Goal: Find specific page/section: Find specific page/section

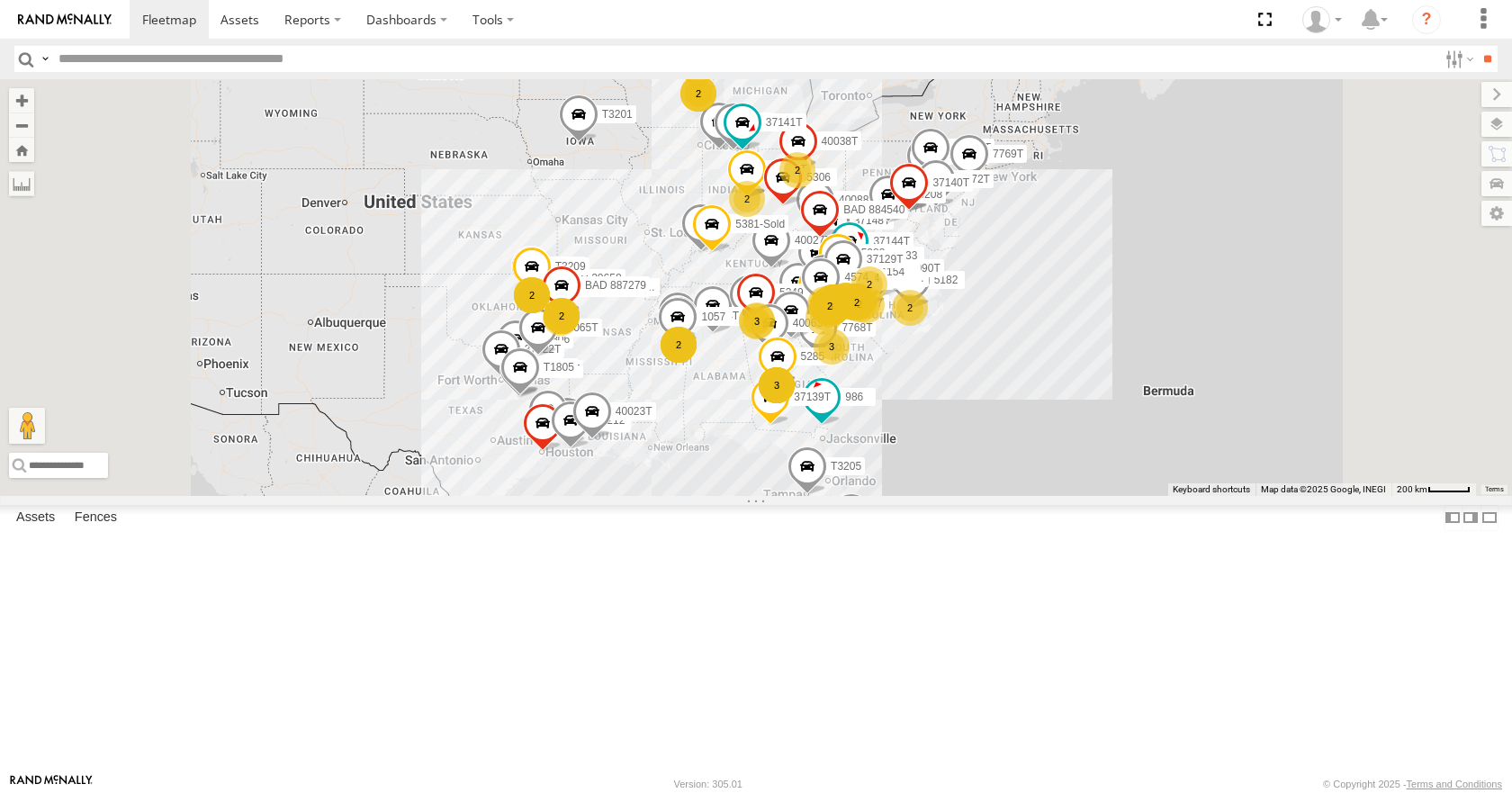
click at [0, 0] on div "[PERSON_NAME] Plant 2" at bounding box center [0, 0] width 0 height 0
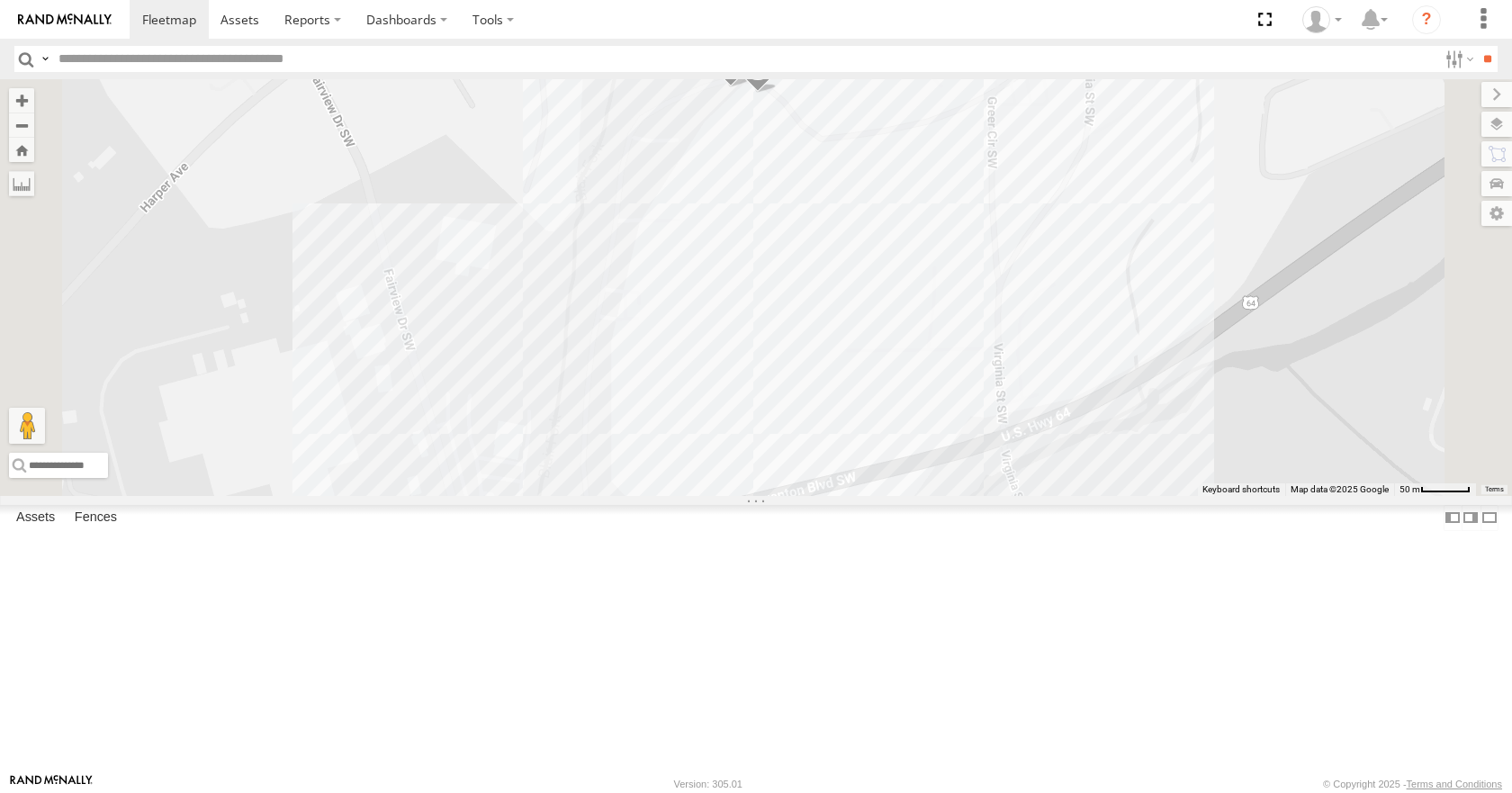
click at [0, 0] on div "Converting" at bounding box center [0, 0] width 0 height 0
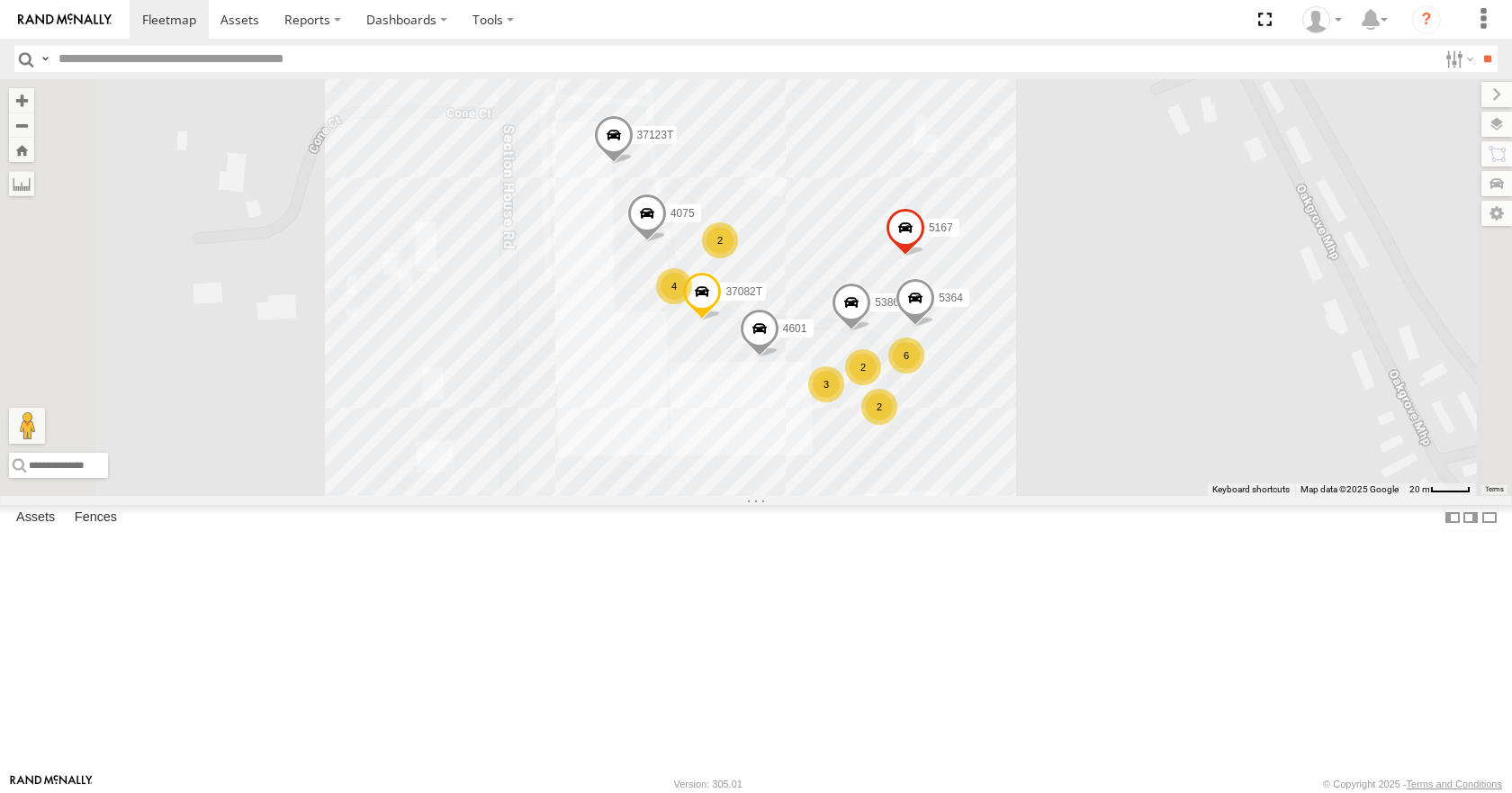
click at [0, 0] on div "Conwareco" at bounding box center [0, 0] width 0 height 0
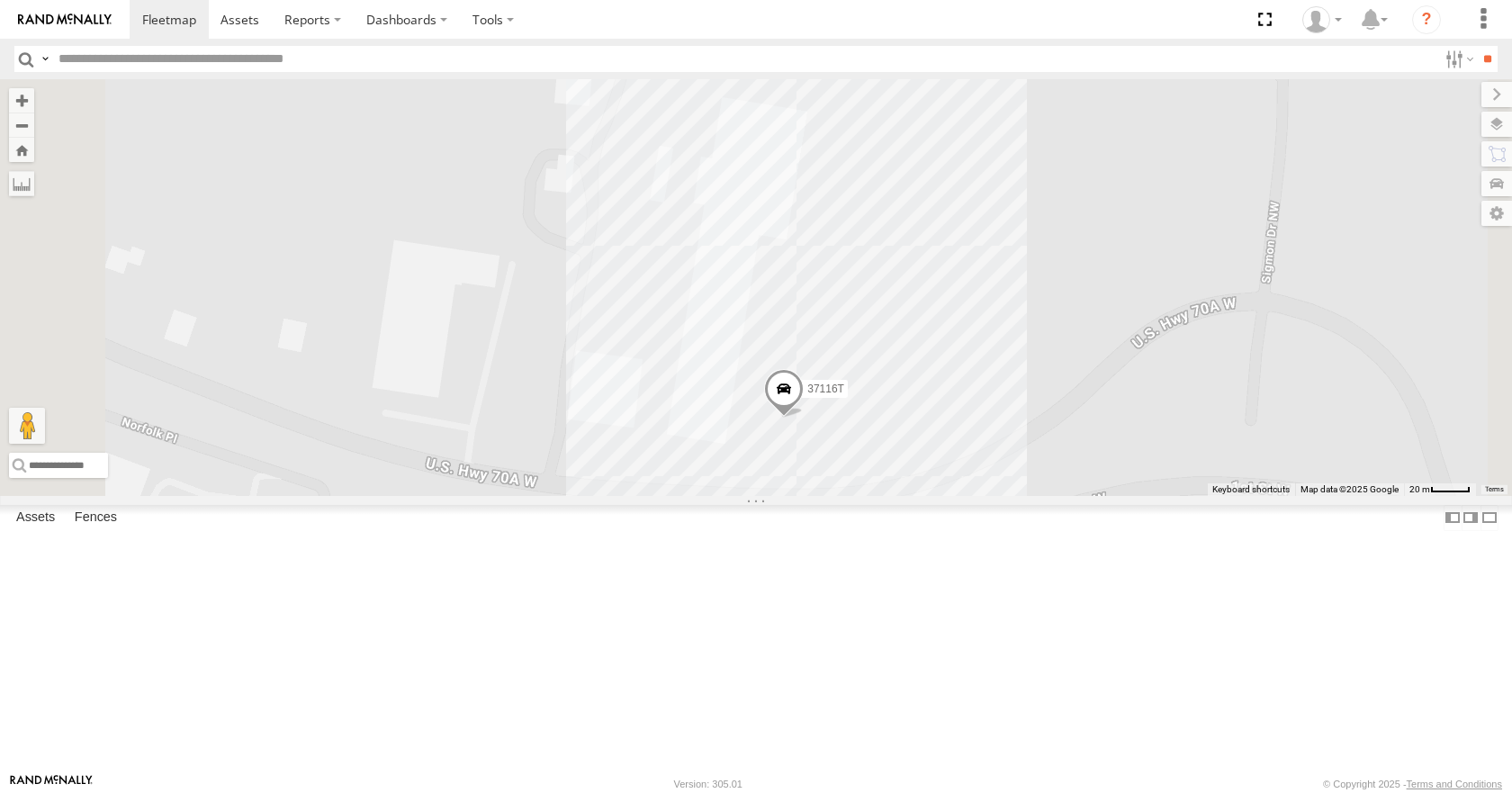
scroll to position [540, 0]
click at [0, 0] on div "FXI Chattanooga" at bounding box center [0, 0] width 0 height 0
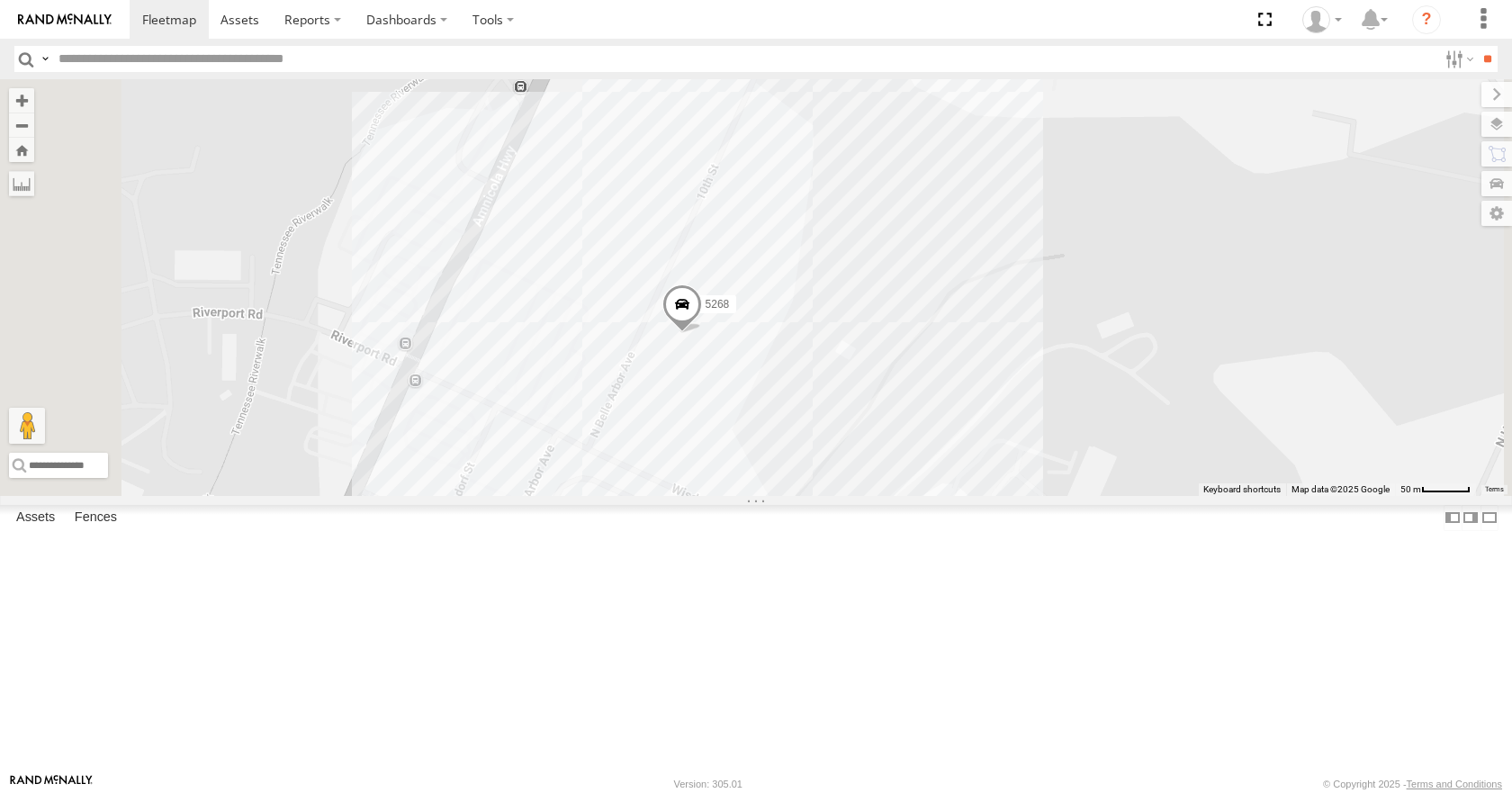
click at [0, 0] on div "FXI Chattanooga" at bounding box center [0, 0] width 0 height 0
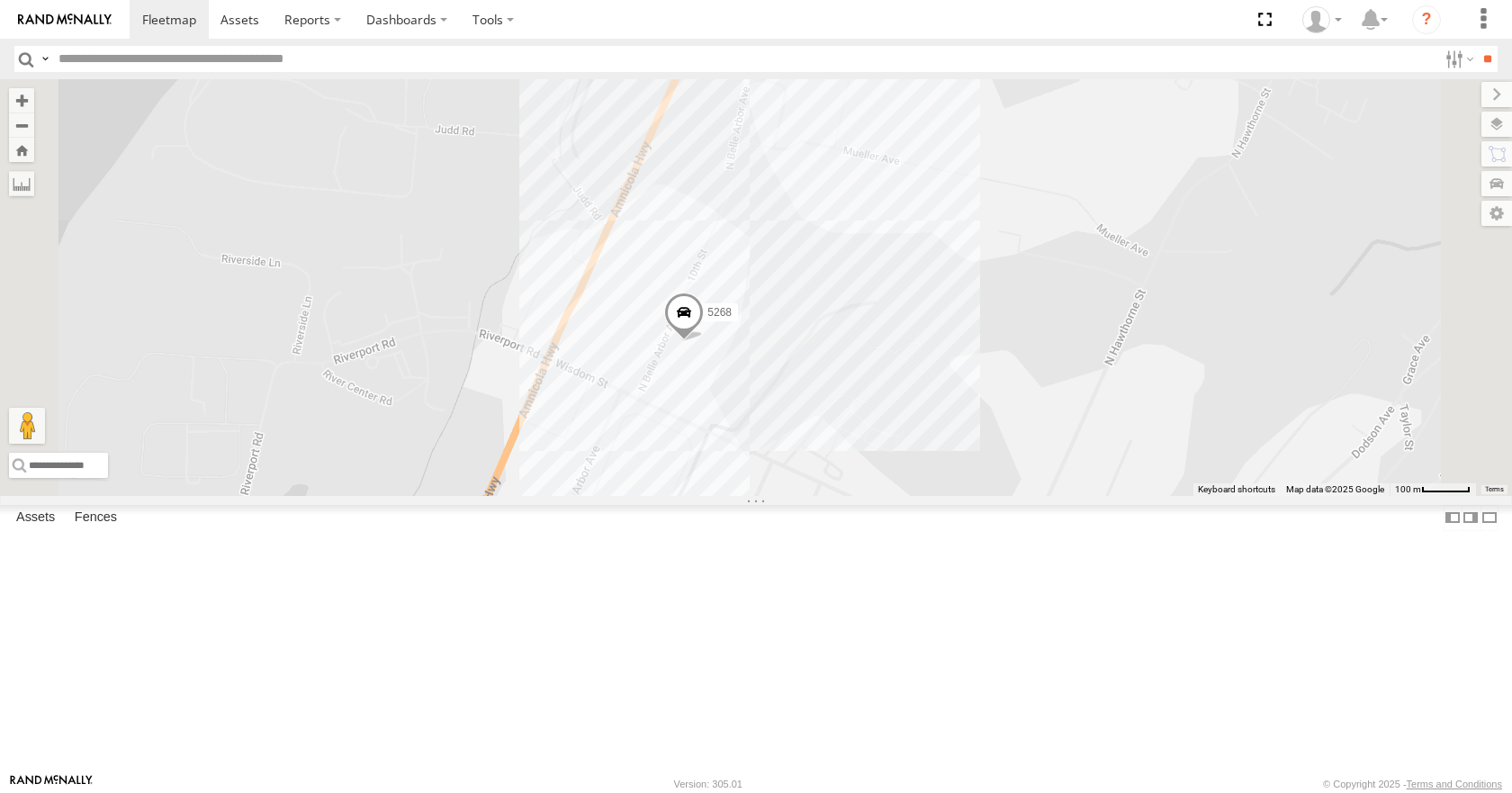
click at [172, 57] on input "text" at bounding box center [743, 58] width 1385 height 26
type input "****"
click at [1477, 46] on input "**" at bounding box center [1487, 58] width 21 height 26
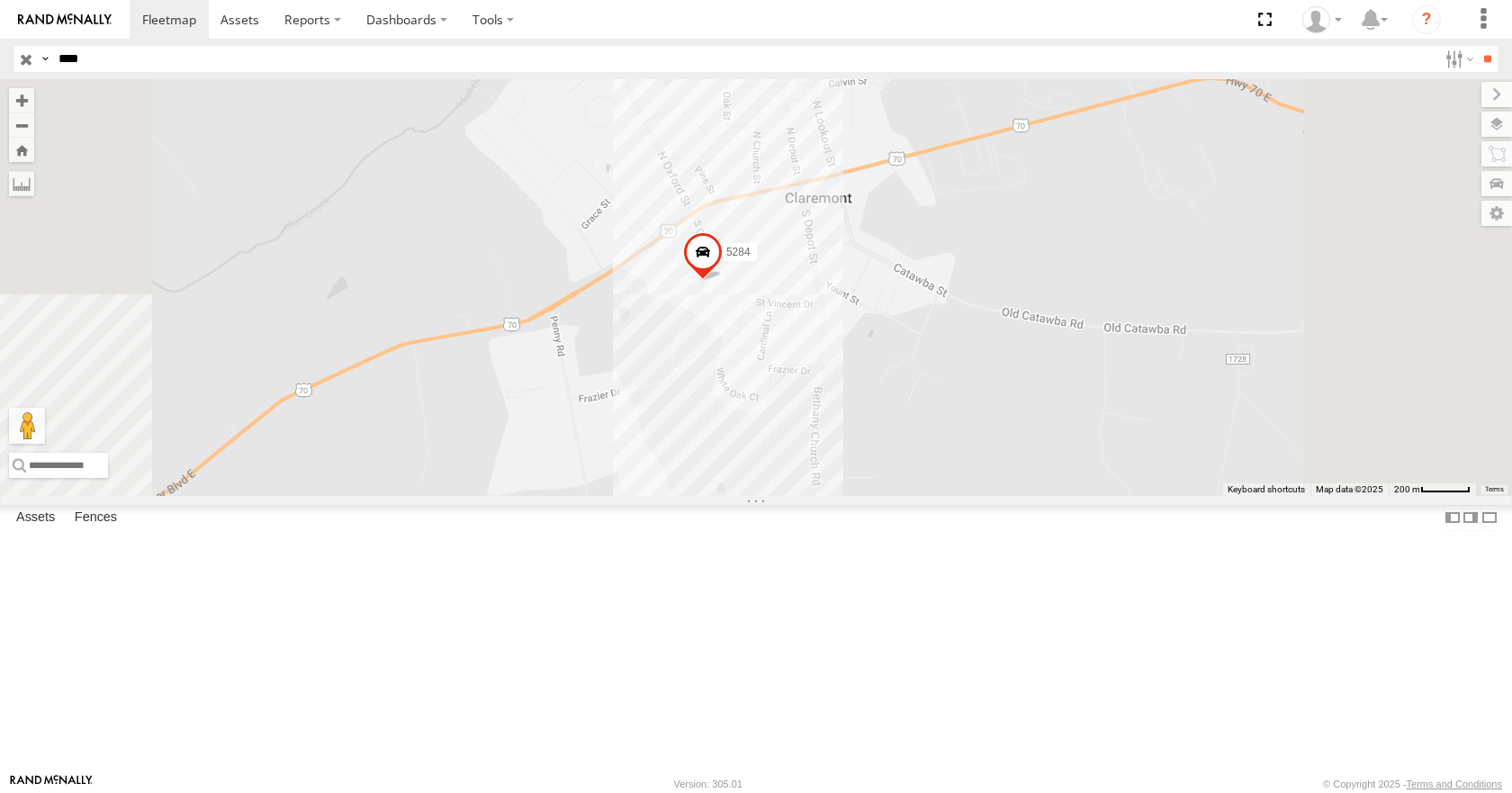
click at [21, 61] on input "button" at bounding box center [26, 58] width 23 height 26
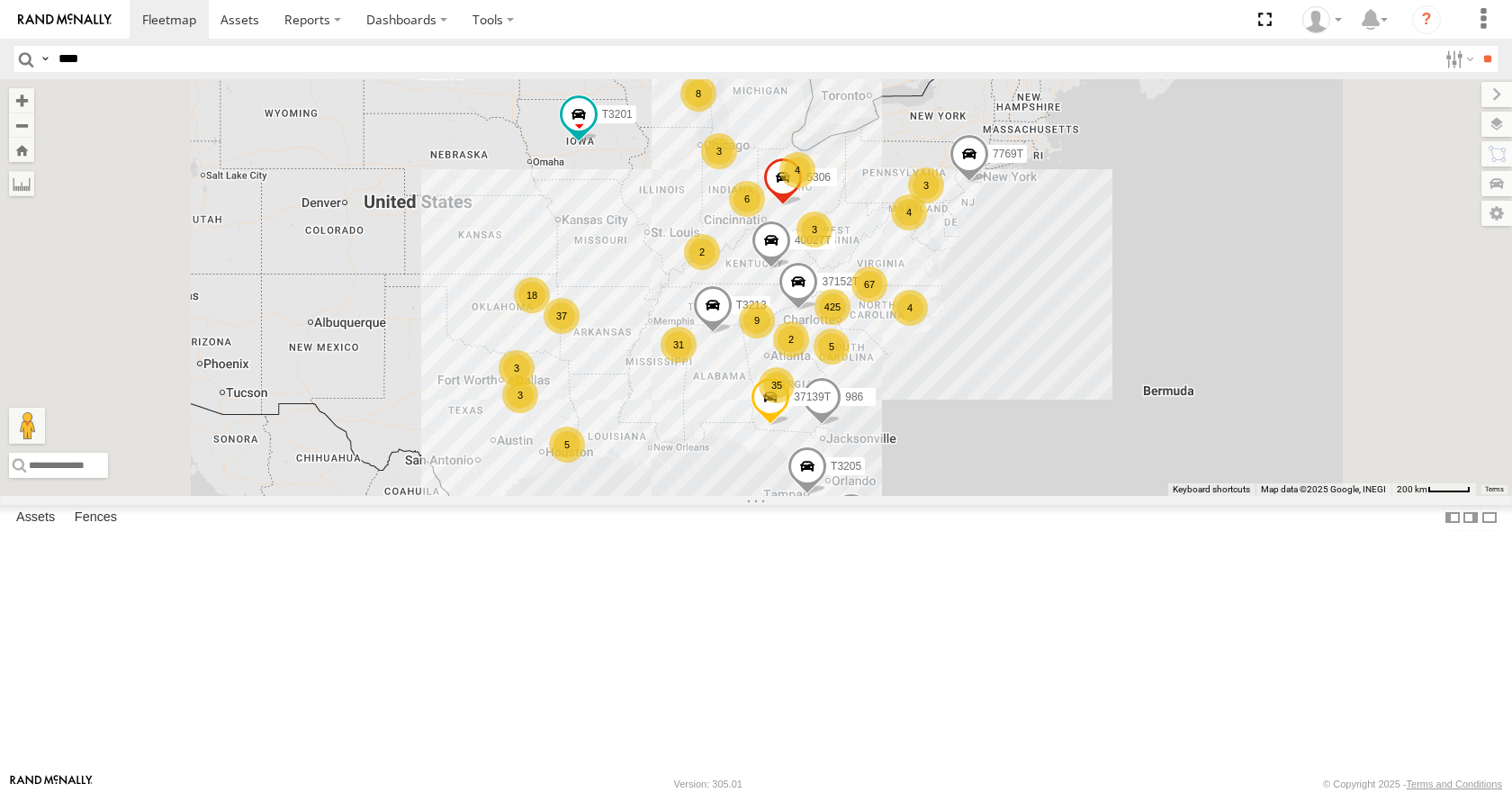
scroll to position [450, 0]
click at [0, 0] on div "FXI - [GEOGRAPHIC_DATA]" at bounding box center [0, 0] width 0 height 0
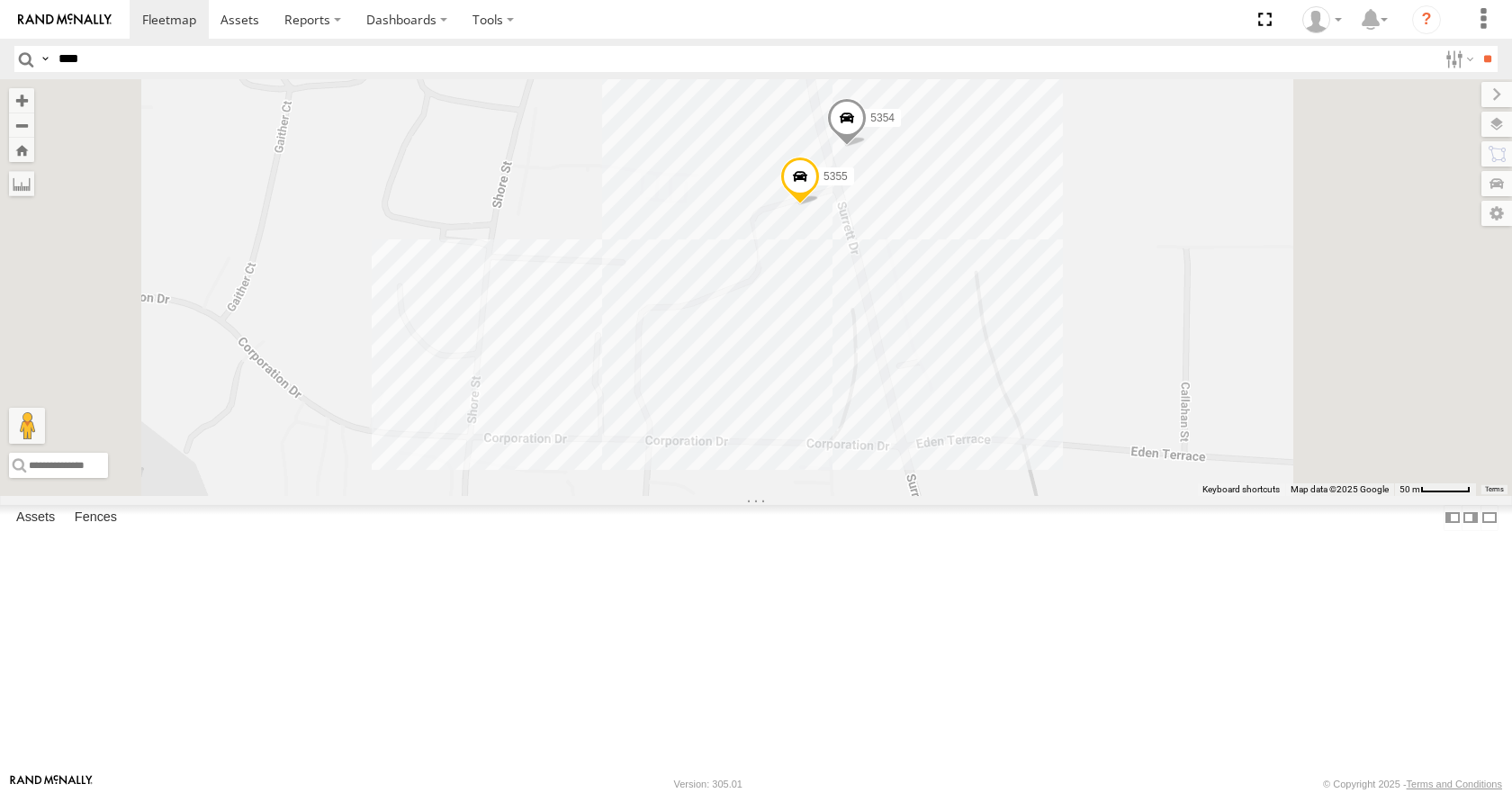
click at [0, 0] on div "FXI Chattanooga" at bounding box center [0, 0] width 0 height 0
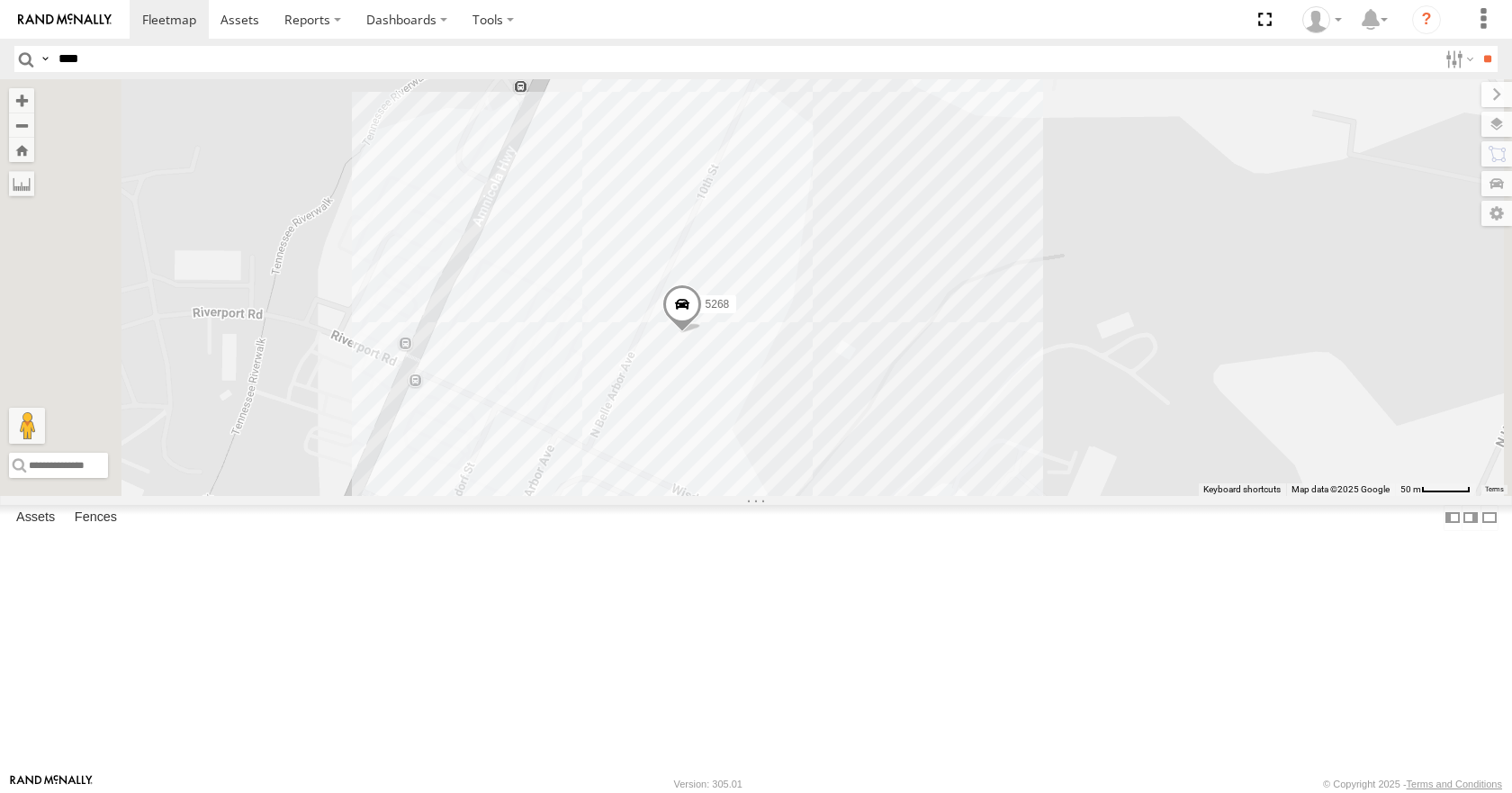
click at [0, 0] on div "Hiddenite Plant" at bounding box center [0, 0] width 0 height 0
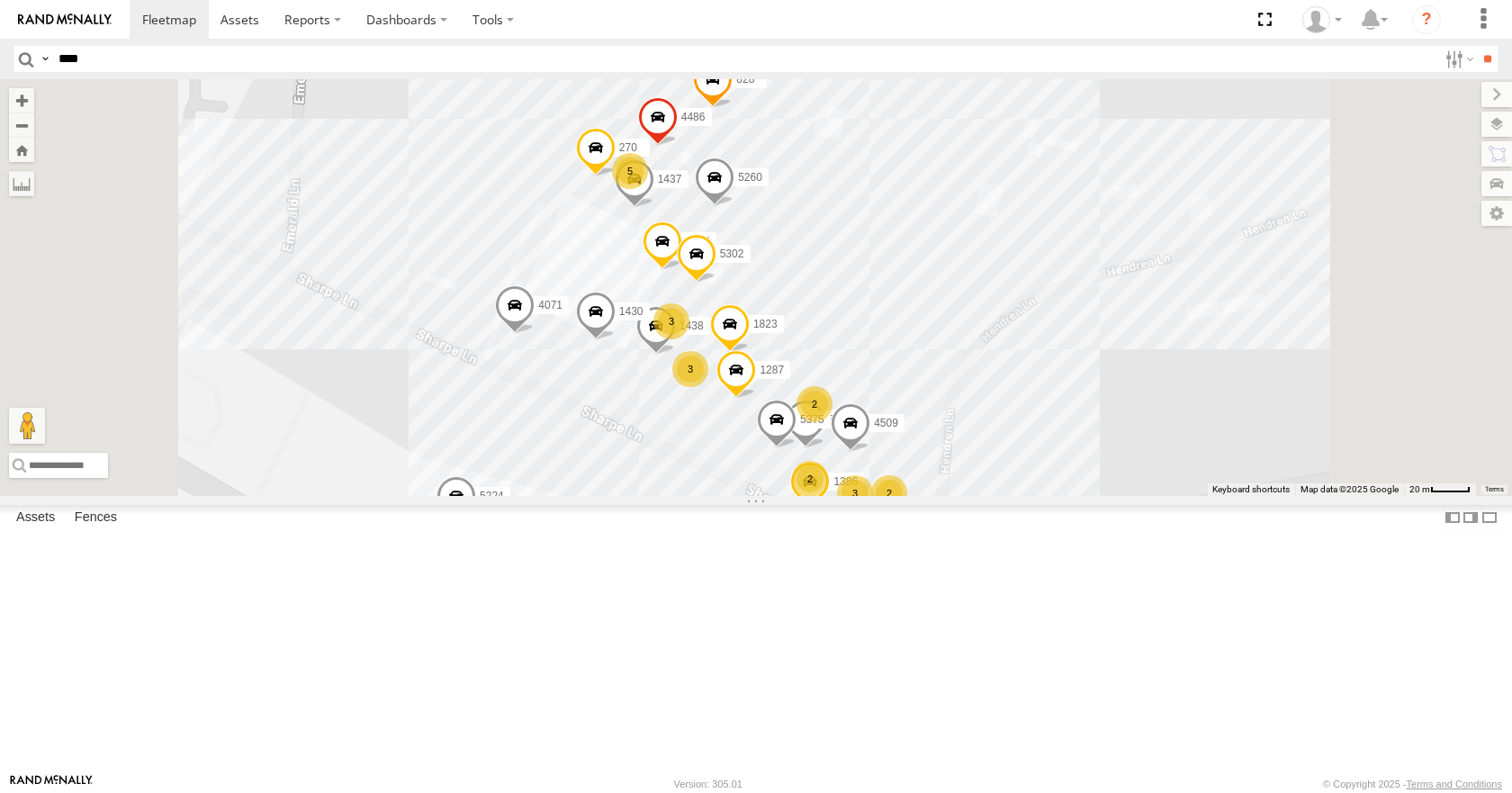
scroll to position [630, 0]
click at [0, 0] on div "HIGH POINT FOAM" at bounding box center [0, 0] width 0 height 0
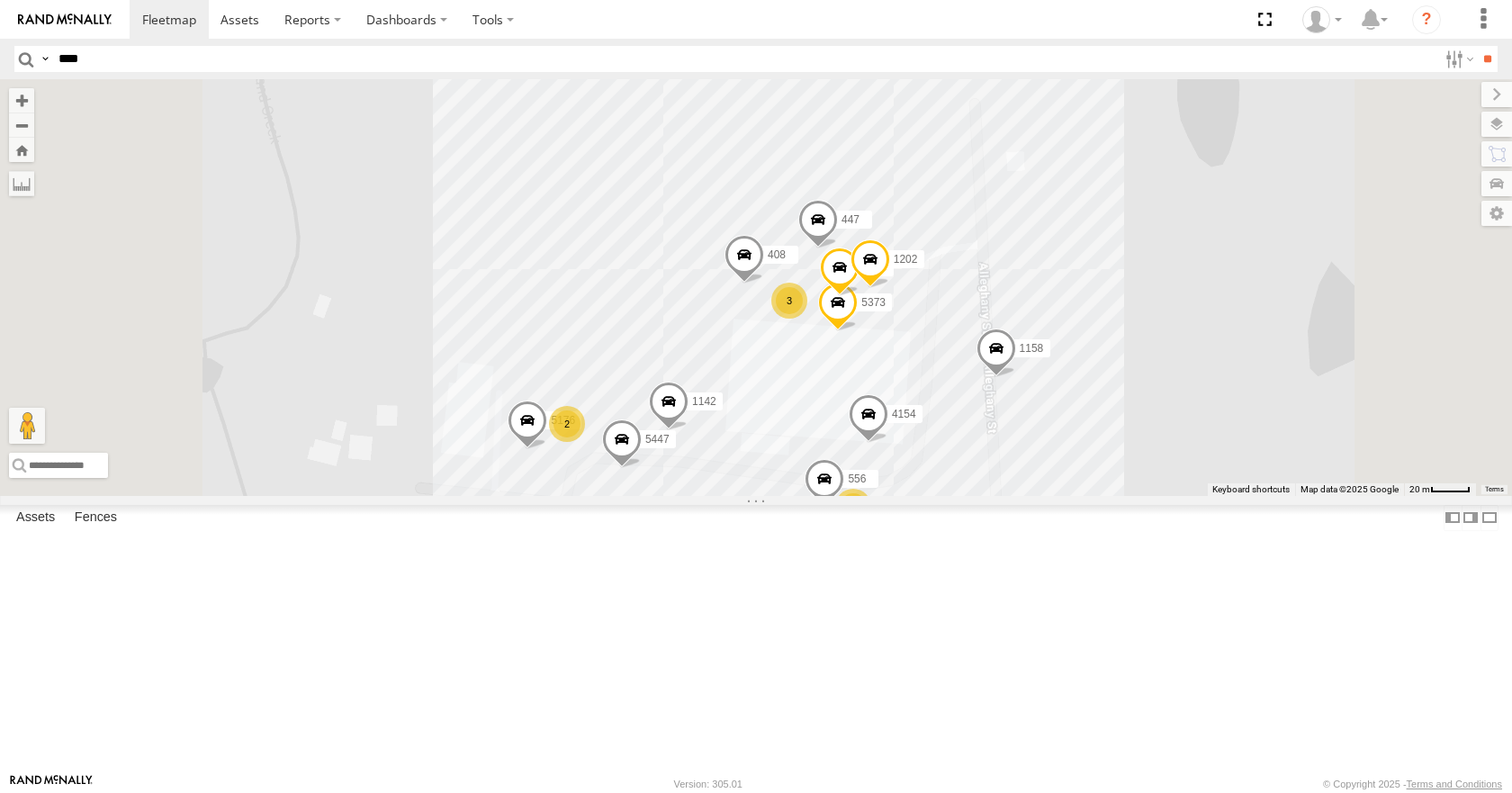
click at [0, 0] on div "HSM - OCALA" at bounding box center [0, 0] width 0 height 0
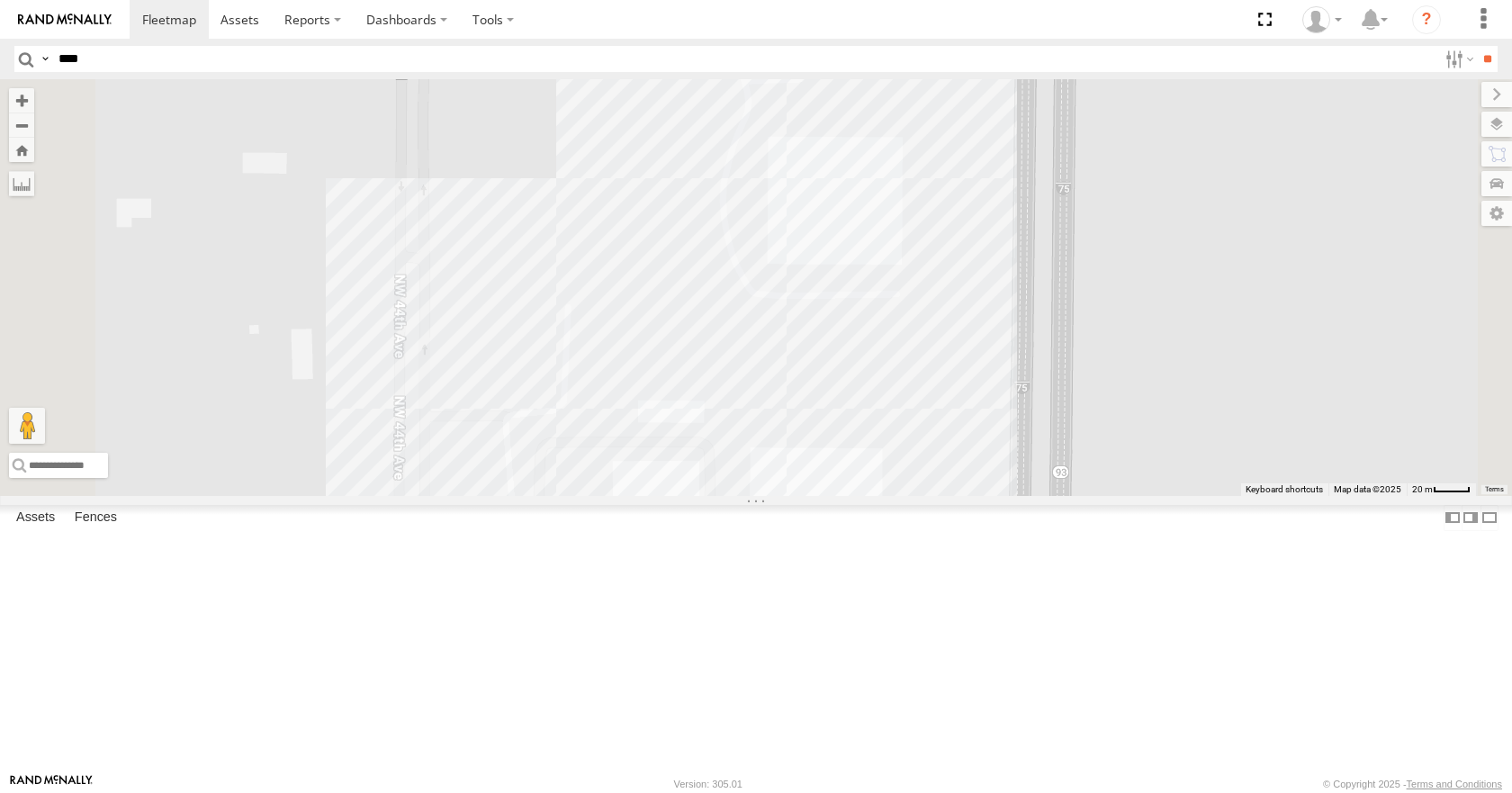
click at [0, 0] on div "HSM - [GEOGRAPHIC_DATA]" at bounding box center [0, 0] width 0 height 0
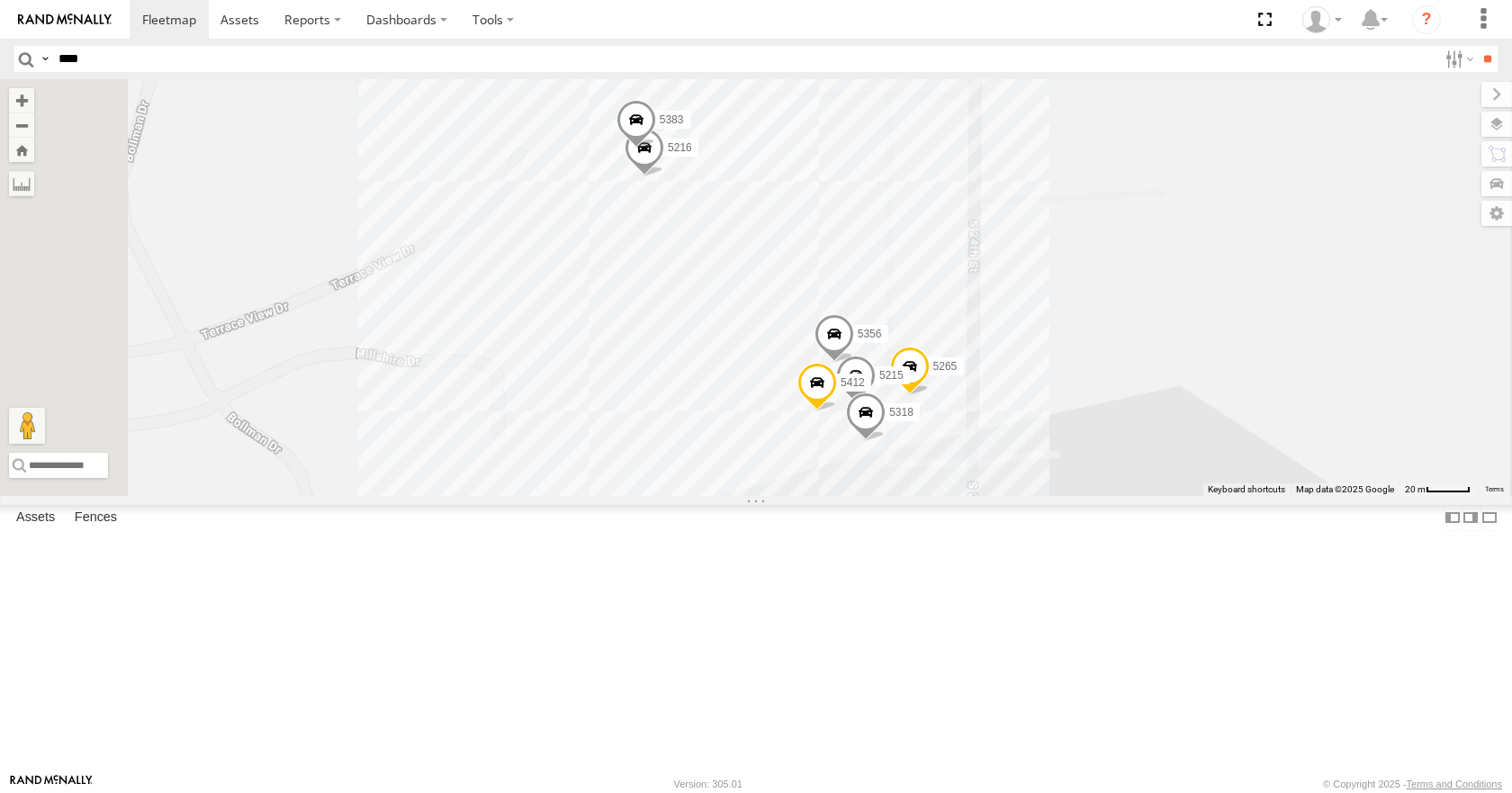
scroll to position [720, 0]
click at [0, 0] on div "HSM-LENOIR" at bounding box center [0, 0] width 0 height 0
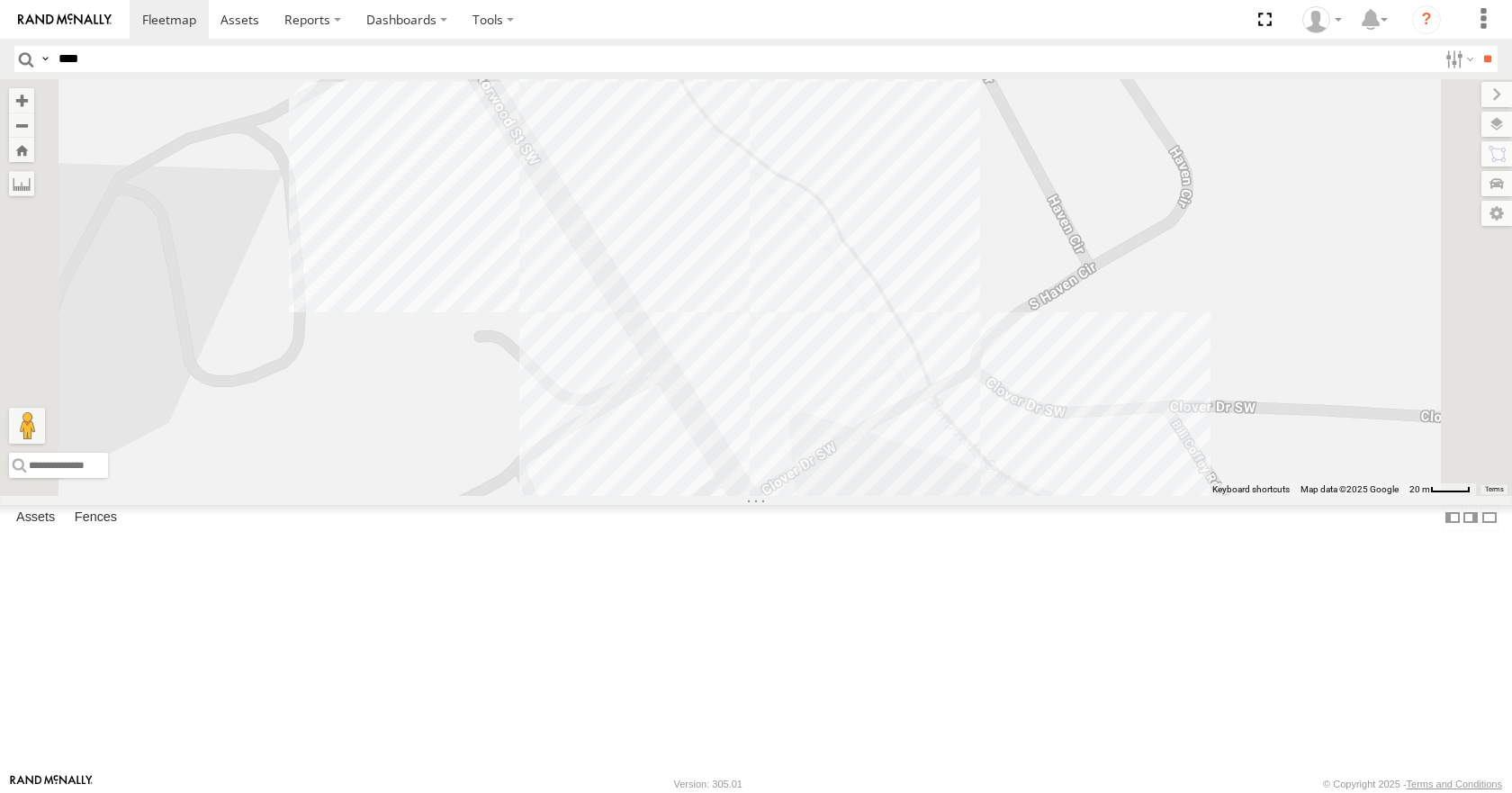
scroll to position [990, 0]
click at [0, 0] on div "Hutchinson, [GEOGRAPHIC_DATA]" at bounding box center [0, 0] width 0 height 0
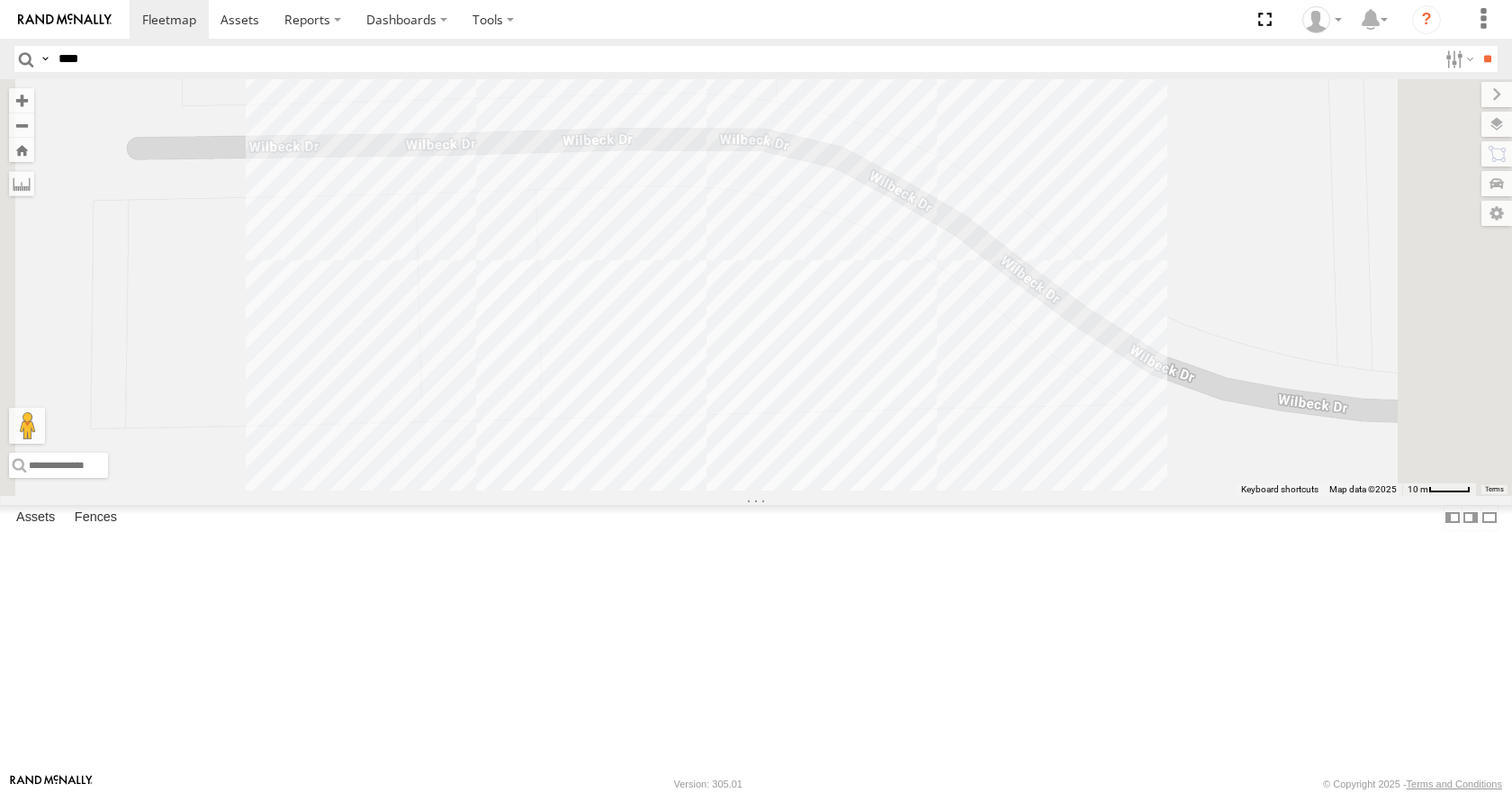
click at [0, 0] on div "IFH" at bounding box center [0, 0] width 0 height 0
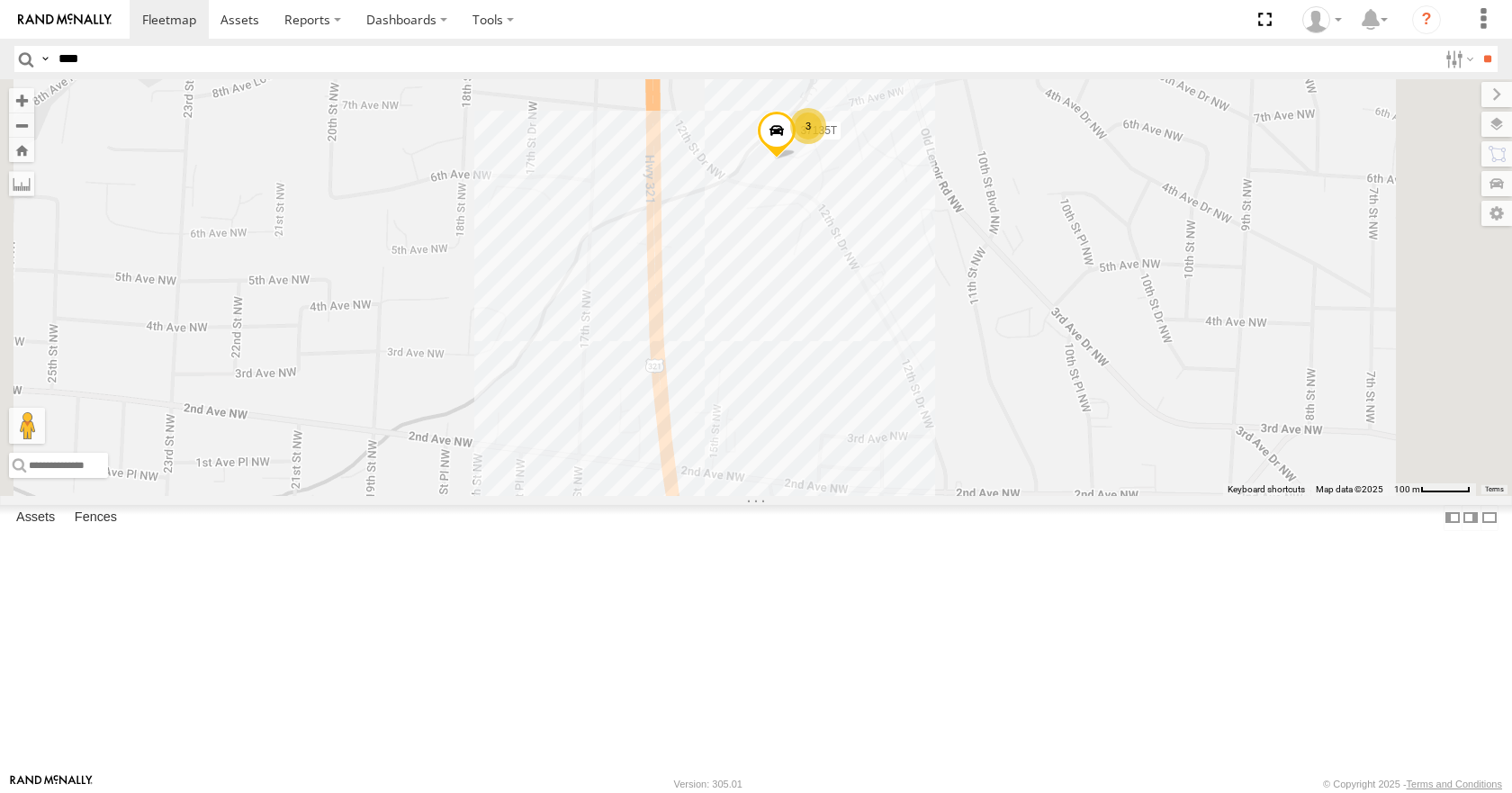
click at [0, 0] on div "Logistics Office" at bounding box center [0, 0] width 0 height 0
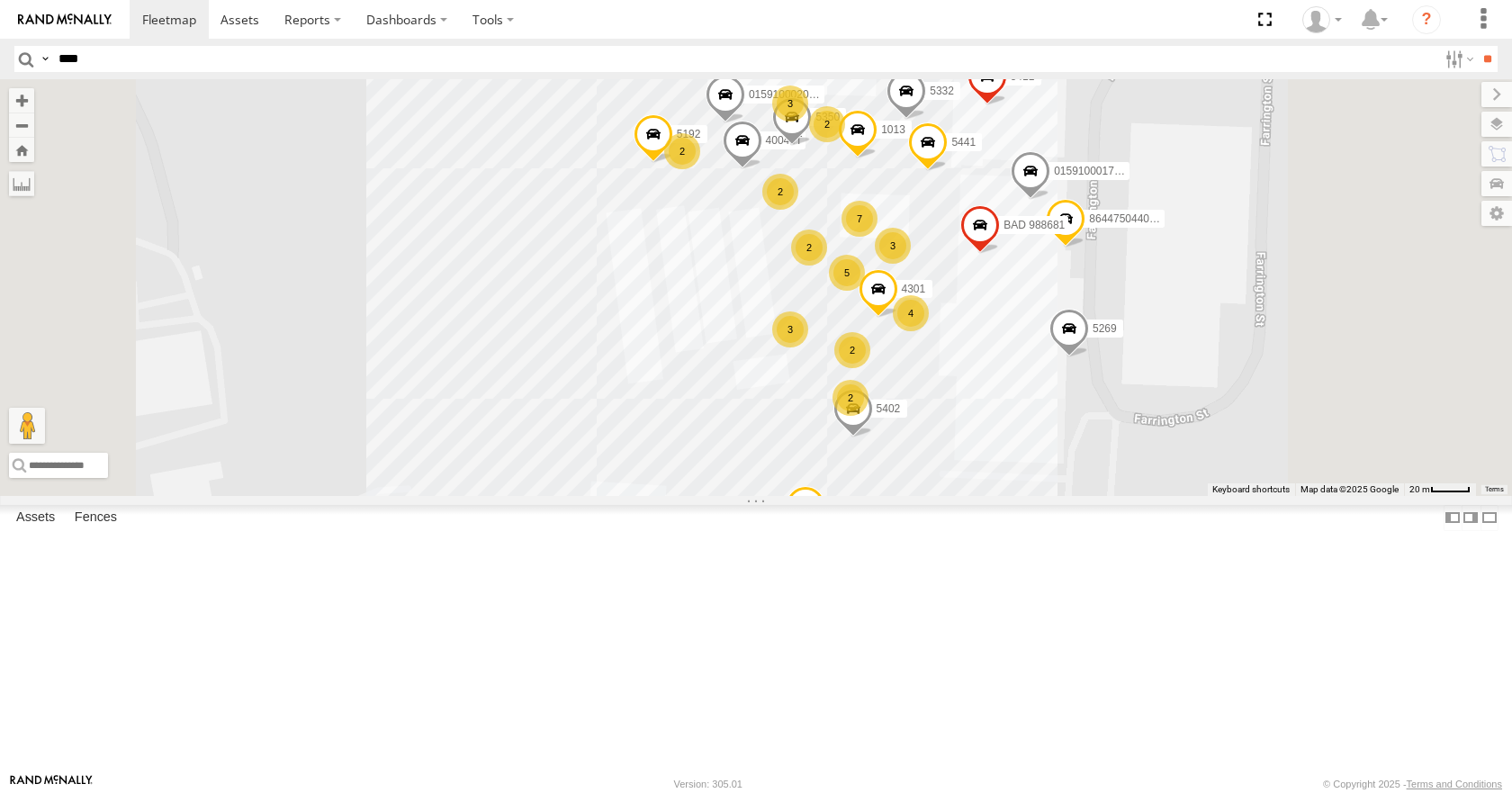
click at [0, 0] on div "[PERSON_NAME] 20" at bounding box center [0, 0] width 0 height 0
click at [0, 0] on div "[PERSON_NAME]" at bounding box center [0, 0] width 0 height 0
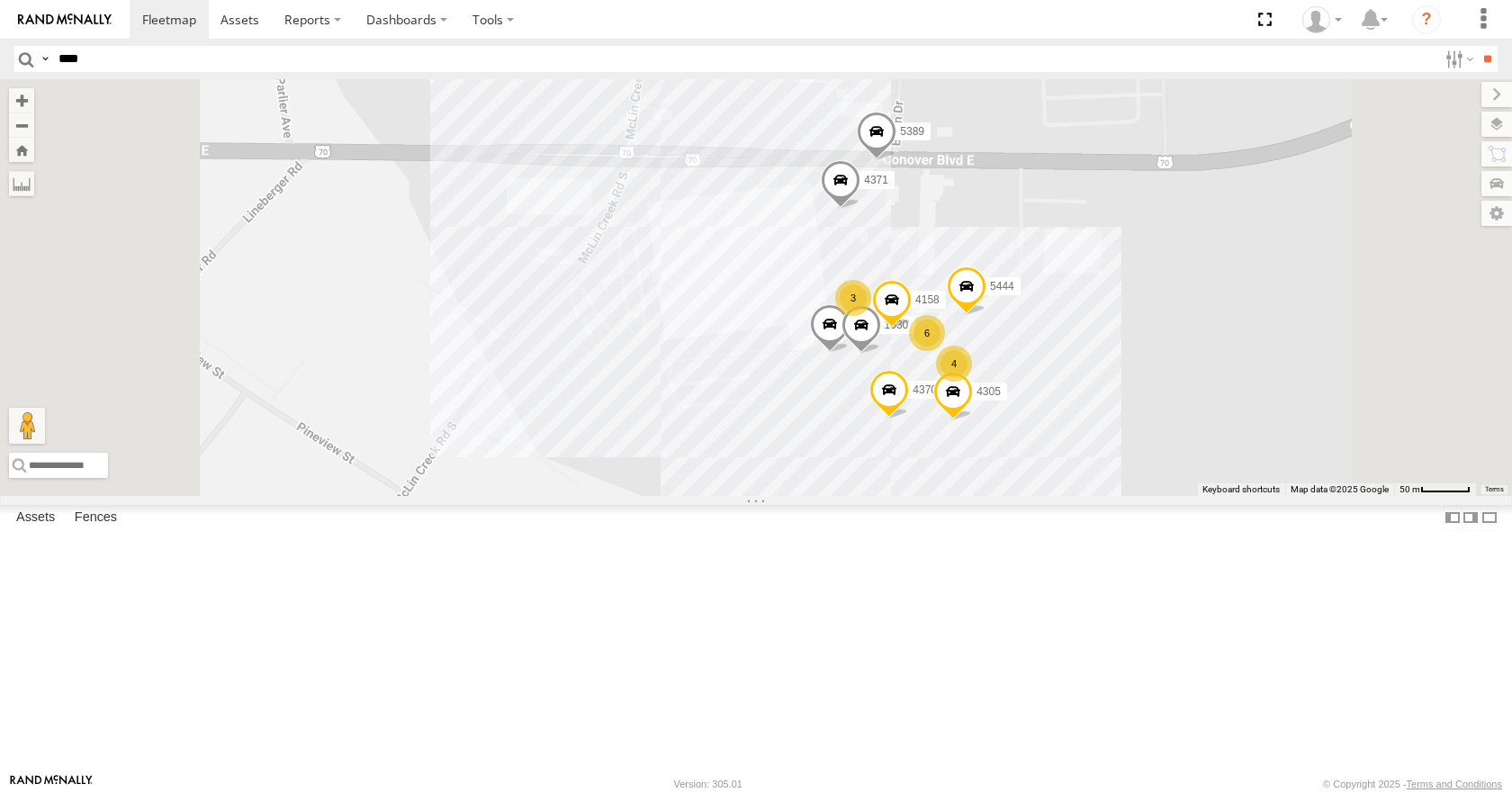
scroll to position [1620, 0]
click at [0, 0] on div "PTI" at bounding box center [0, 0] width 0 height 0
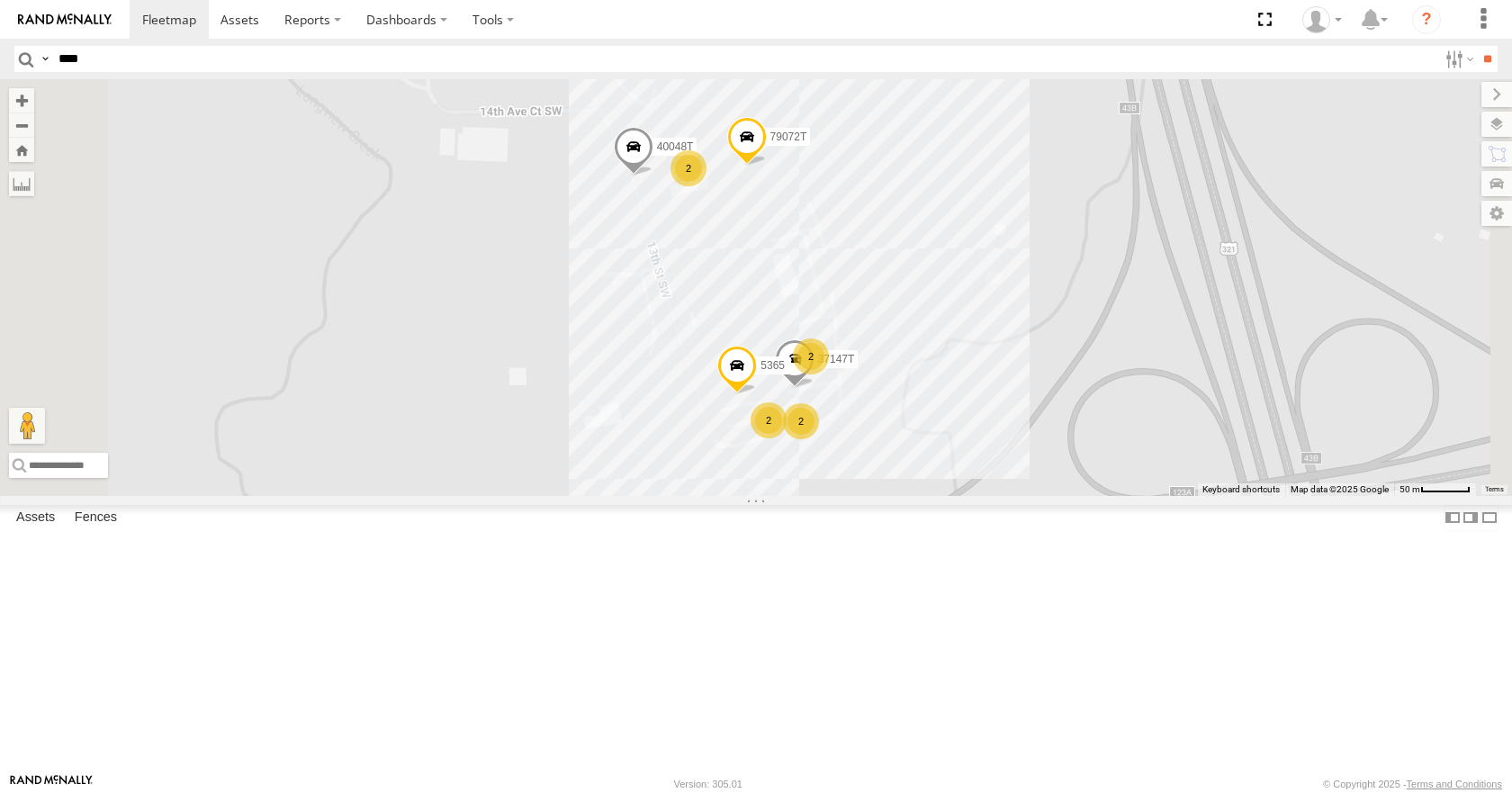
click at [0, 0] on div "Salem Leasing" at bounding box center [0, 0] width 0 height 0
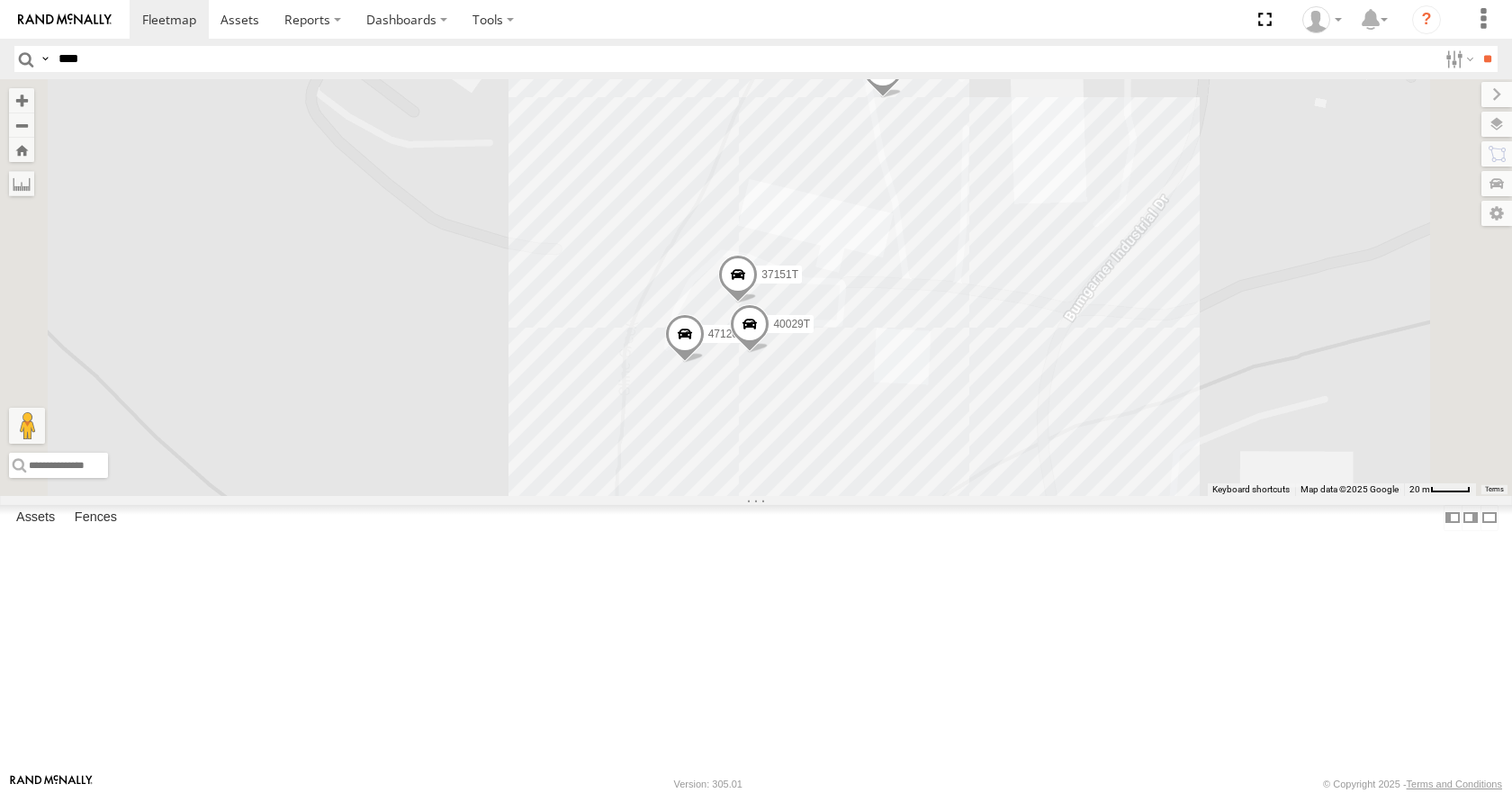
click at [0, 0] on div "Sleeper Kraft" at bounding box center [0, 0] width 0 height 0
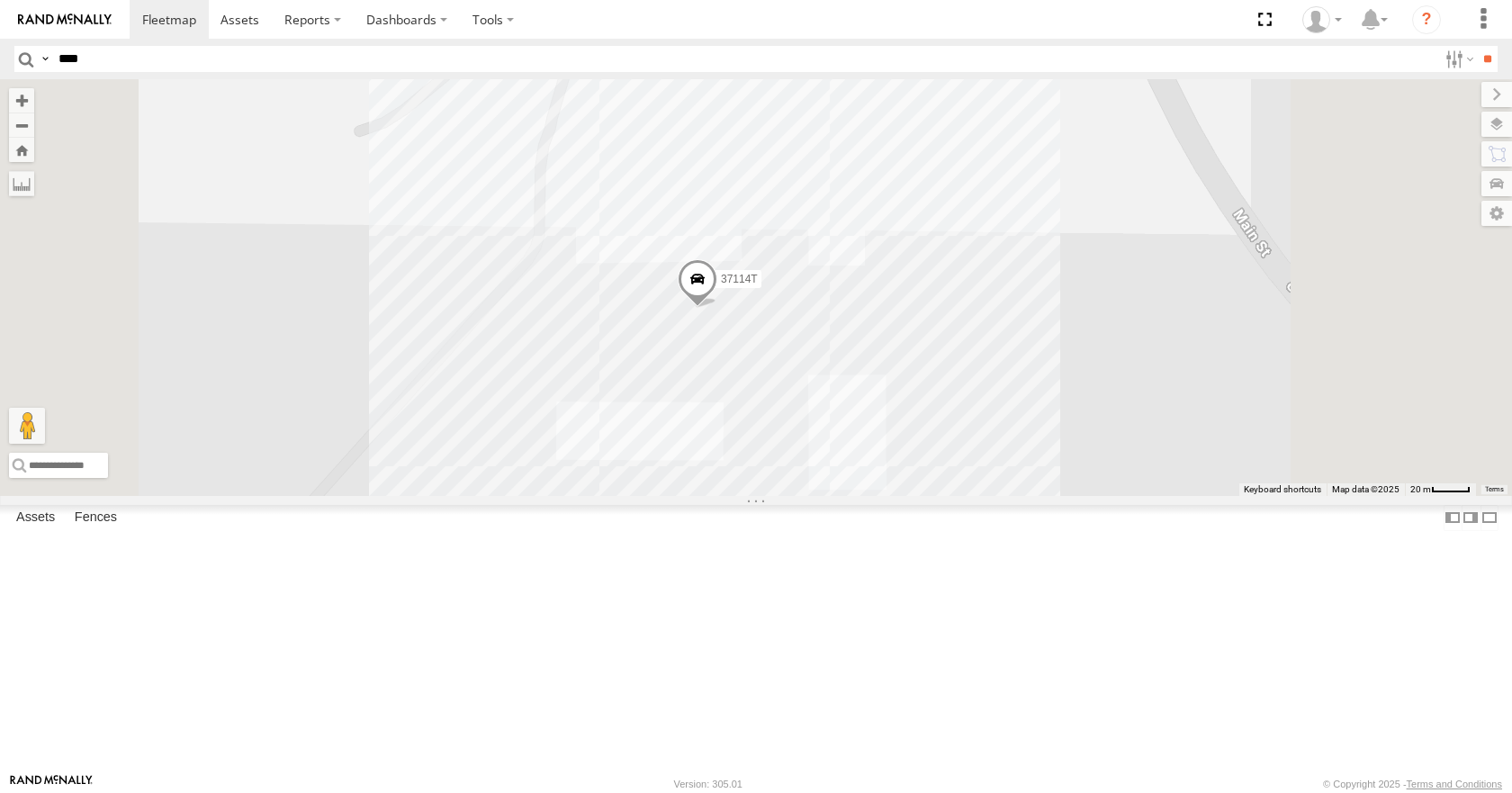
click at [0, 0] on div "Sleep Number Irmo" at bounding box center [0, 0] width 0 height 0
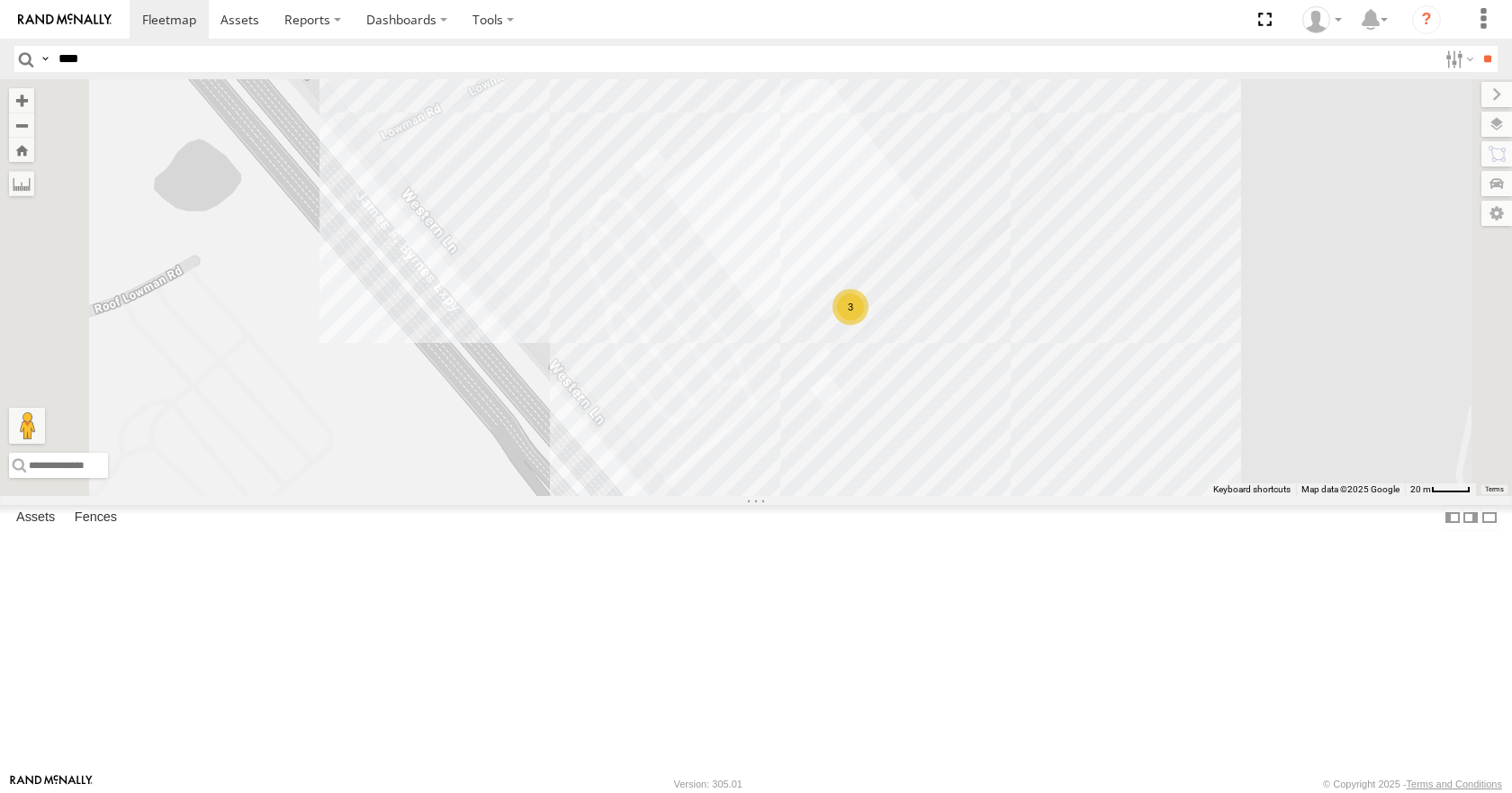
click at [0, 0] on div "Salem Leasing" at bounding box center [0, 0] width 0 height 0
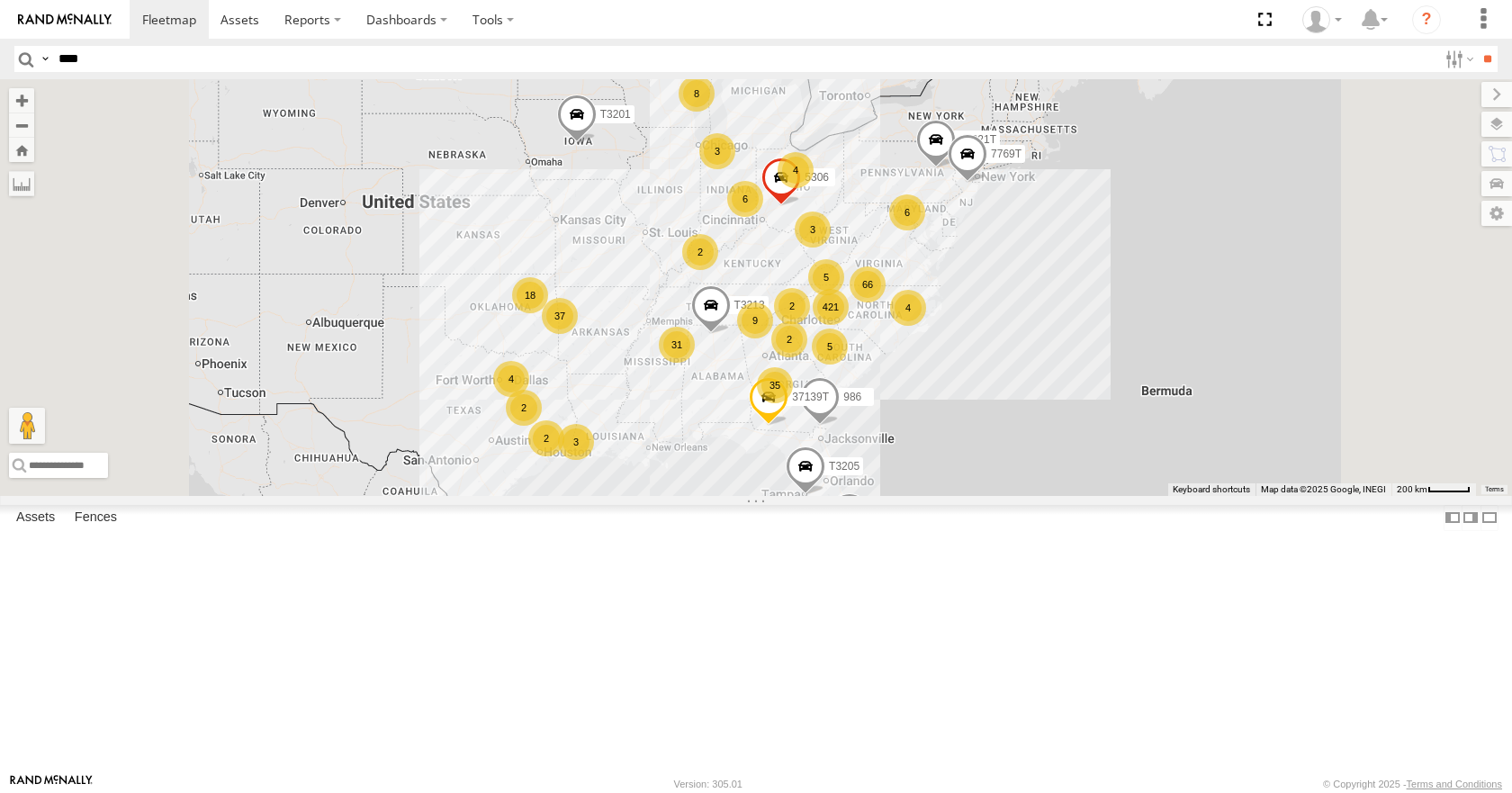
click at [269, 58] on input "****" at bounding box center [743, 58] width 1385 height 26
type input "****"
click at [1477, 46] on input "**" at bounding box center [1487, 58] width 21 height 26
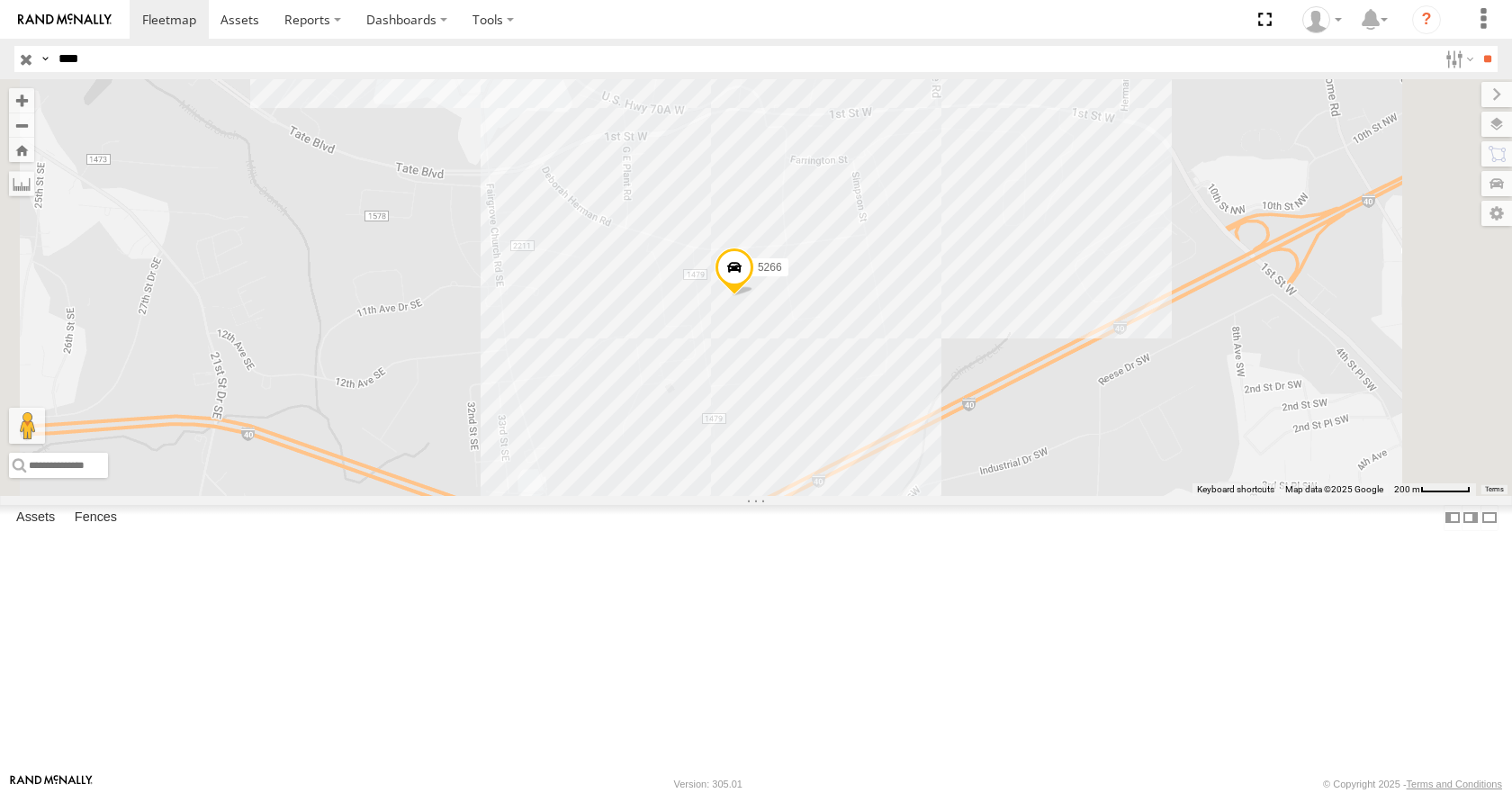
drag, startPoint x: 23, startPoint y: 60, endPoint x: 33, endPoint y: 61, distance: 10.0
click at [29, 60] on input "button" at bounding box center [26, 58] width 23 height 26
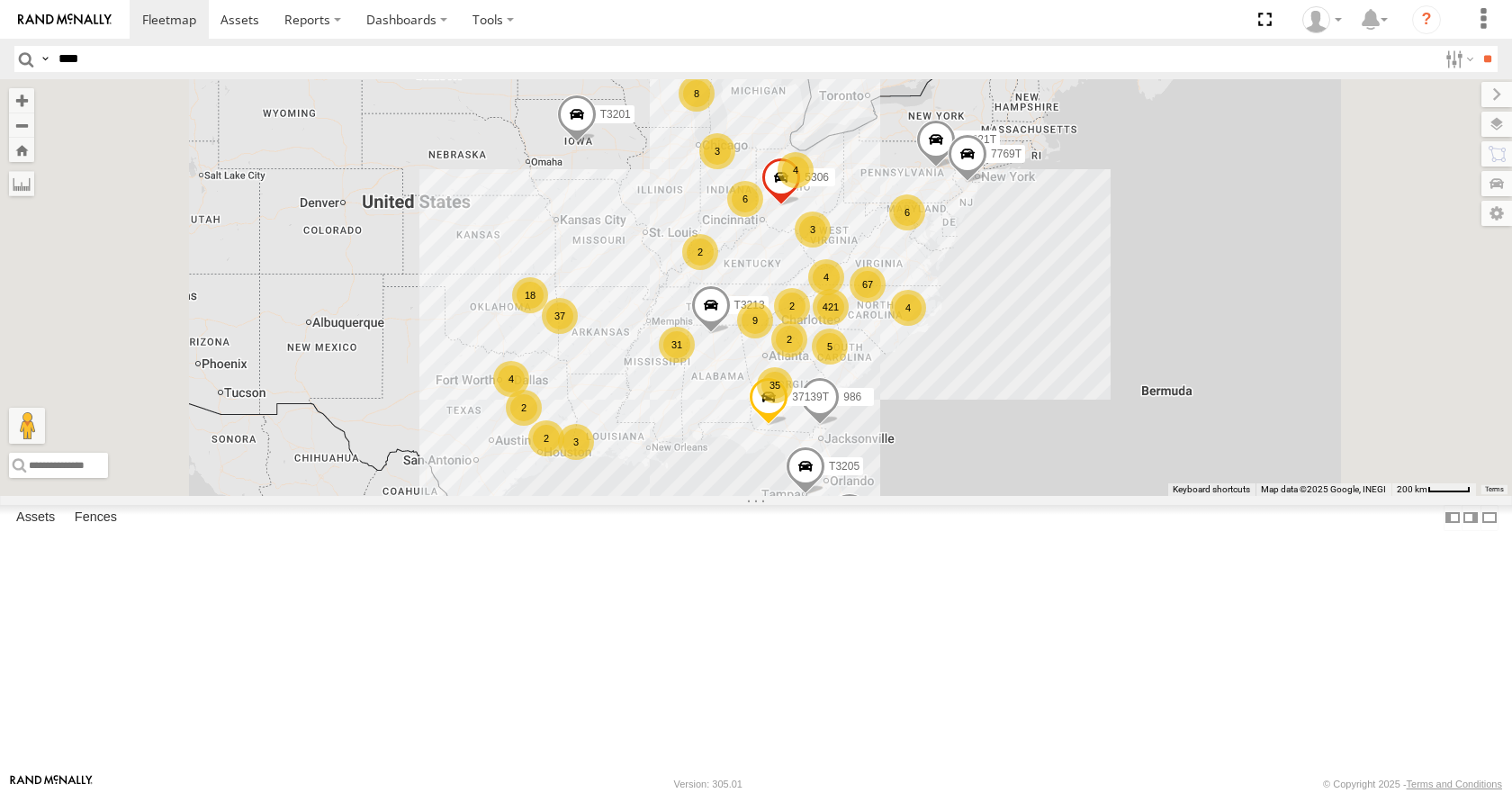
scroll to position [2187, 0]
click at [0, 0] on div "[PERSON_NAME]" at bounding box center [0, 0] width 0 height 0
